Goal: Navigation & Orientation: Find specific page/section

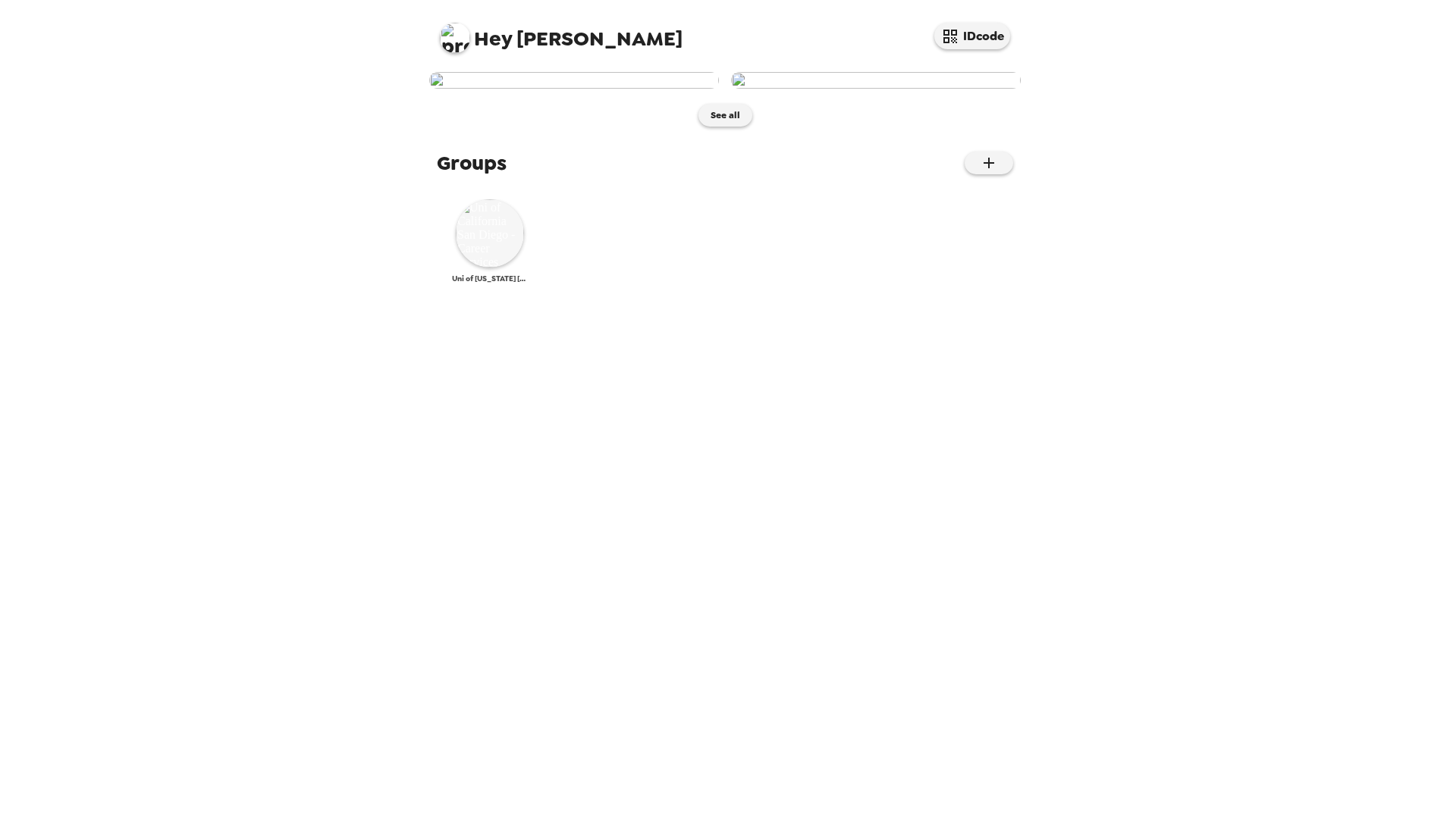
click at [510, 268] on img at bounding box center [490, 233] width 68 height 68
